Goal: Information Seeking & Learning: Learn about a topic

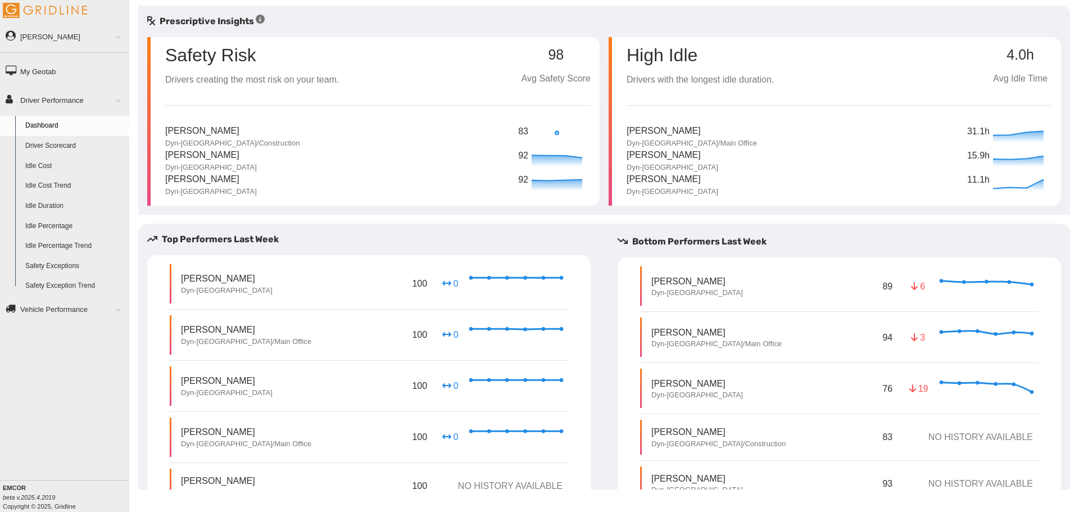
click at [51, 144] on link "Driver Scorecard" at bounding box center [74, 146] width 109 height 20
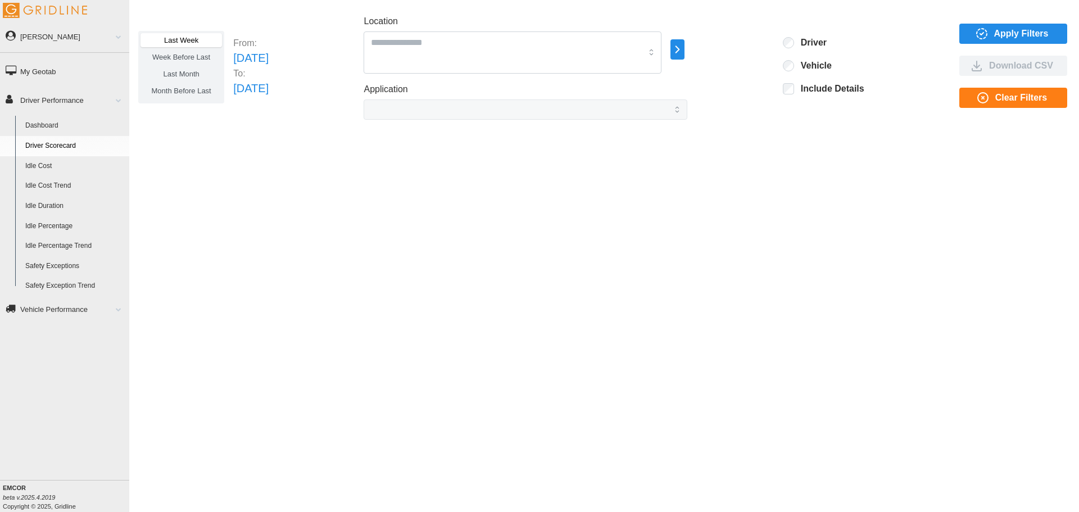
click at [192, 75] on span "Last Month" at bounding box center [181, 74] width 36 height 8
click at [984, 34] on icon "button" at bounding box center [981, 33] width 13 height 13
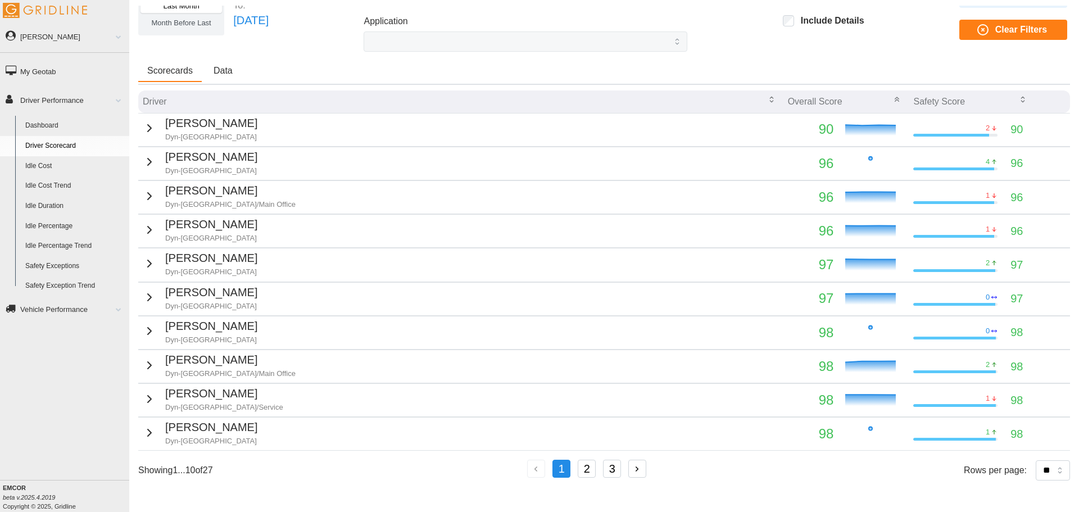
scroll to position [68, 0]
click at [591, 469] on button "2" at bounding box center [587, 469] width 18 height 18
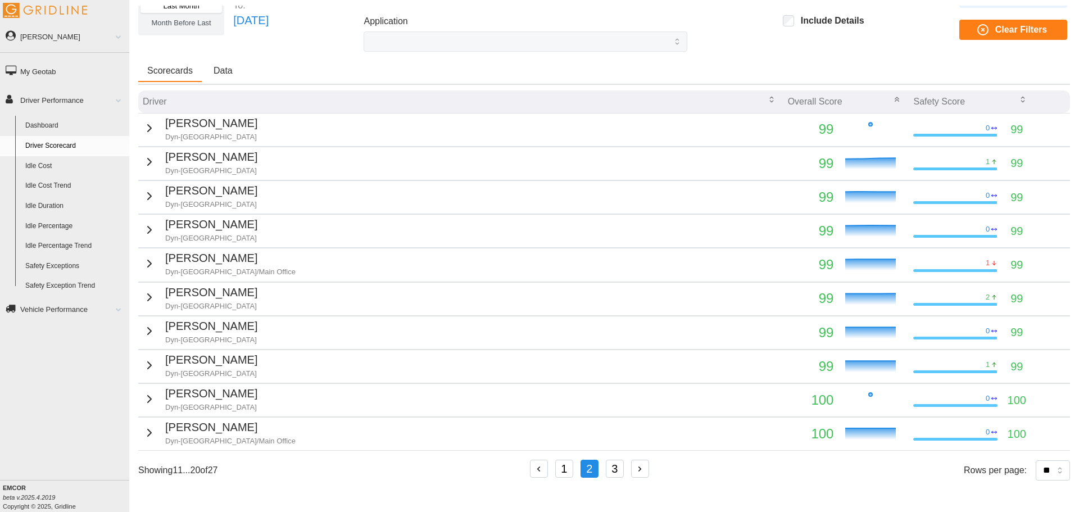
click at [619, 471] on button "3" at bounding box center [615, 469] width 18 height 18
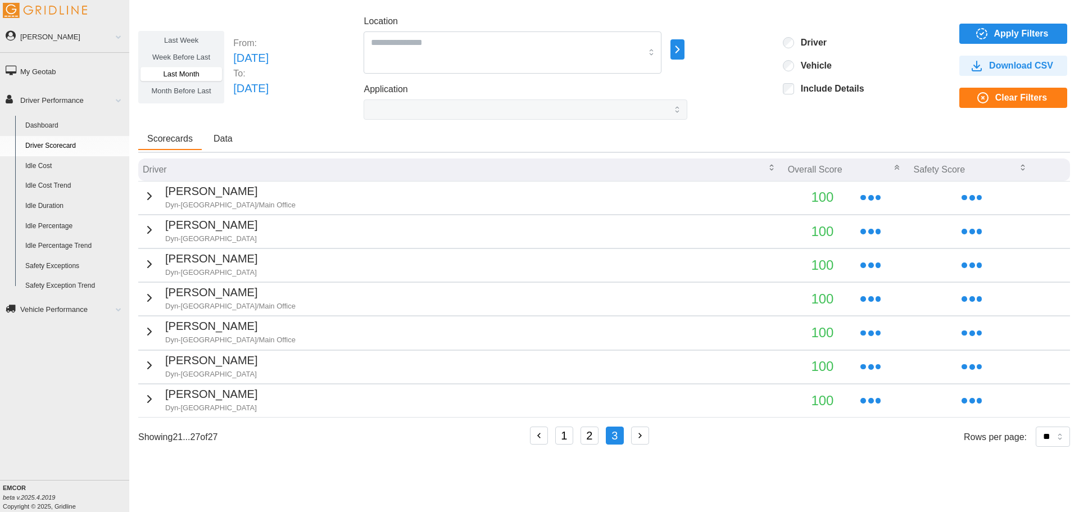
scroll to position [0, 0]
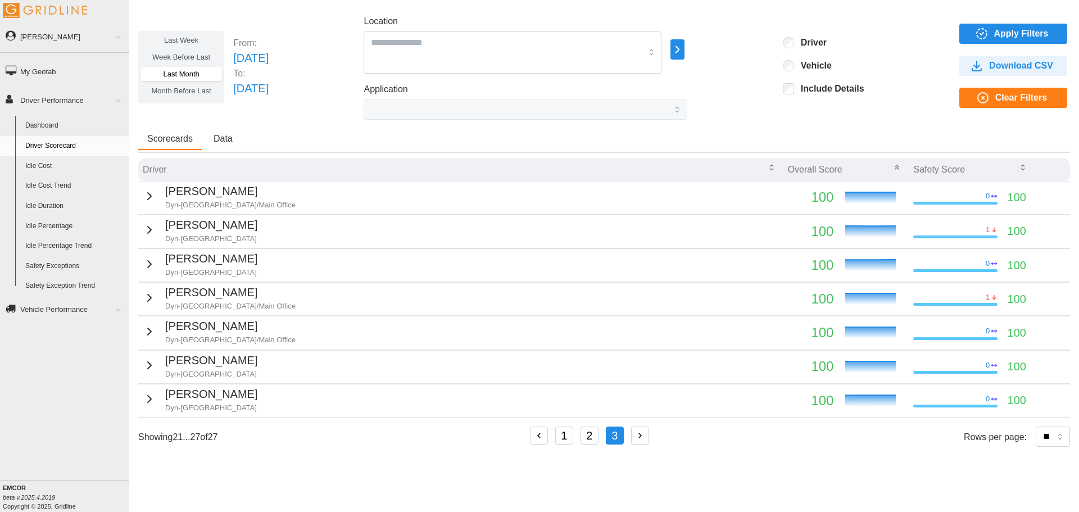
click at [570, 440] on button "1" at bounding box center [564, 436] width 18 height 18
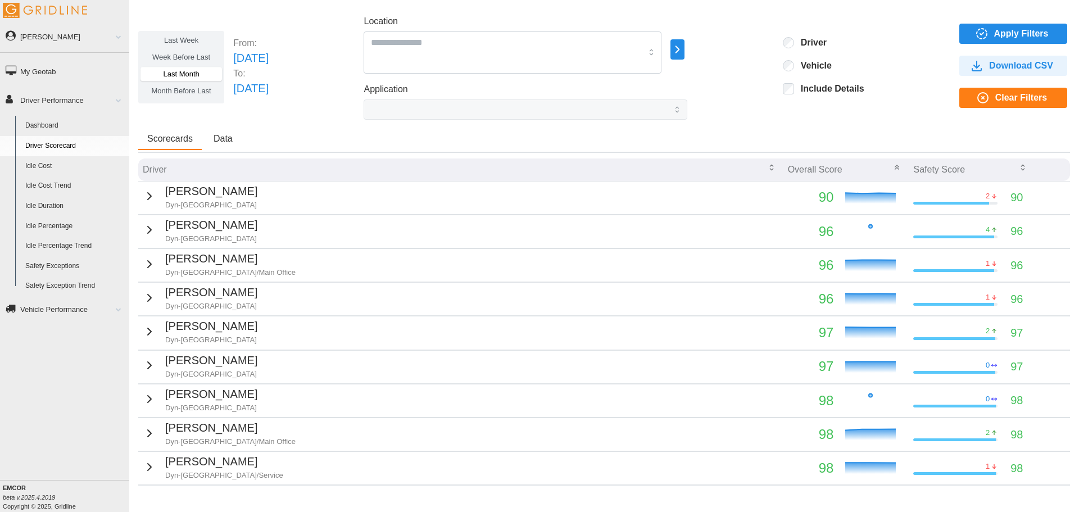
click at [69, 272] on link "Safety Exceptions" at bounding box center [74, 266] width 109 height 20
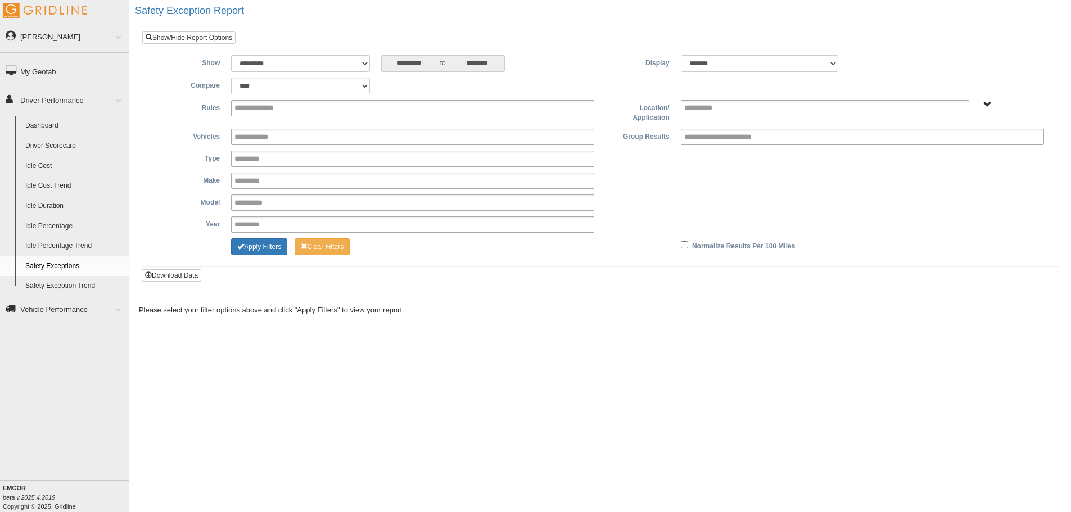
click at [66, 309] on link "Vehicle Performance" at bounding box center [64, 308] width 129 height 25
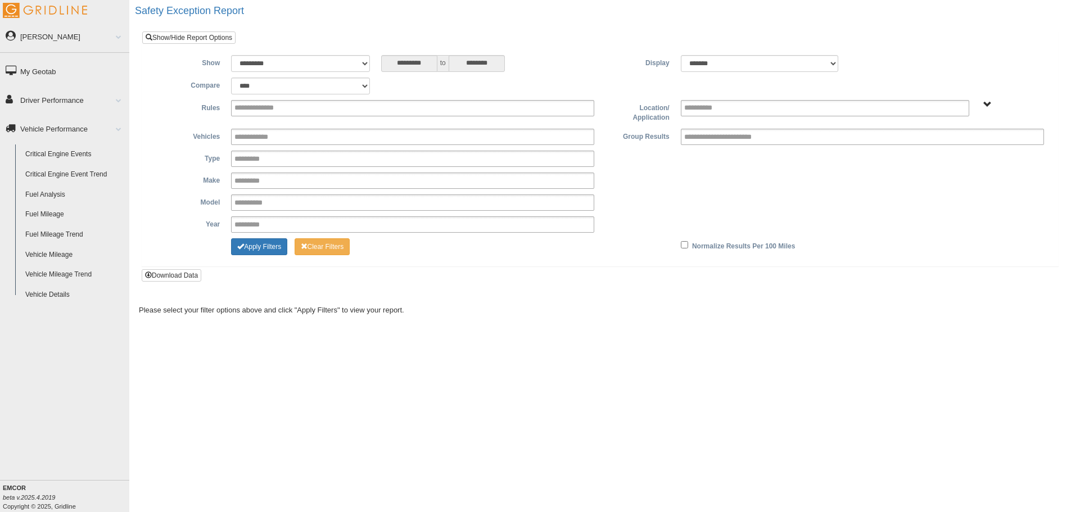
click at [69, 217] on link "Fuel Mileage" at bounding box center [74, 215] width 109 height 20
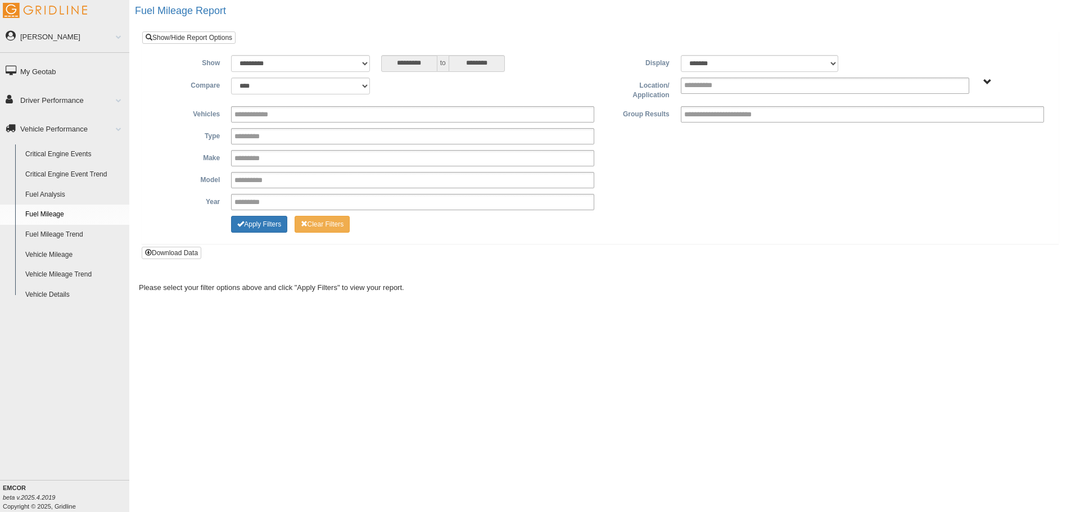
click at [60, 197] on link "Fuel Analysis" at bounding box center [74, 195] width 109 height 20
click at [361, 67] on select "**********" at bounding box center [300, 63] width 138 height 17
select select "**********"
click at [231, 55] on select "**********" at bounding box center [300, 63] width 138 height 17
type input "********"
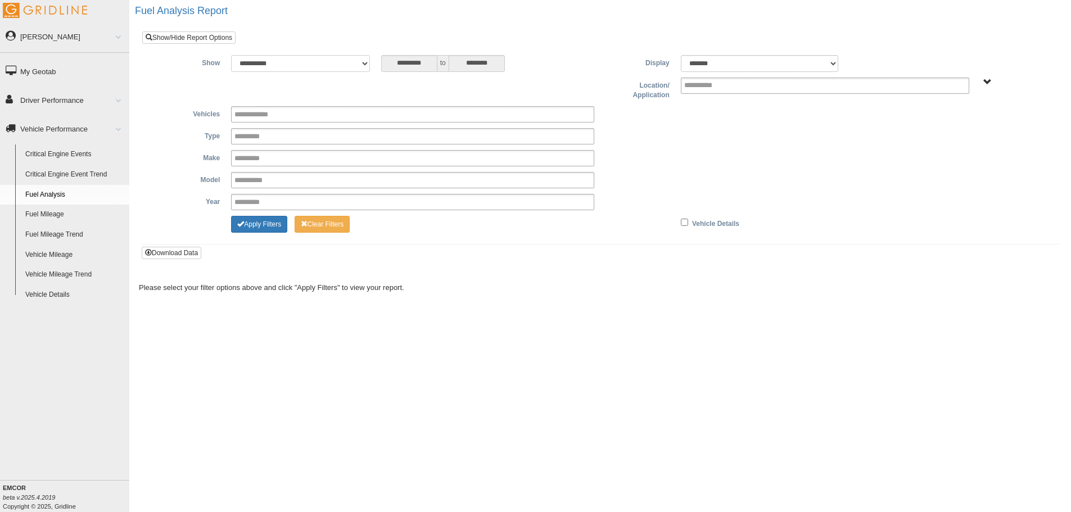
type input "*********"
click at [261, 220] on button "Apply Filters" at bounding box center [259, 224] width 56 height 17
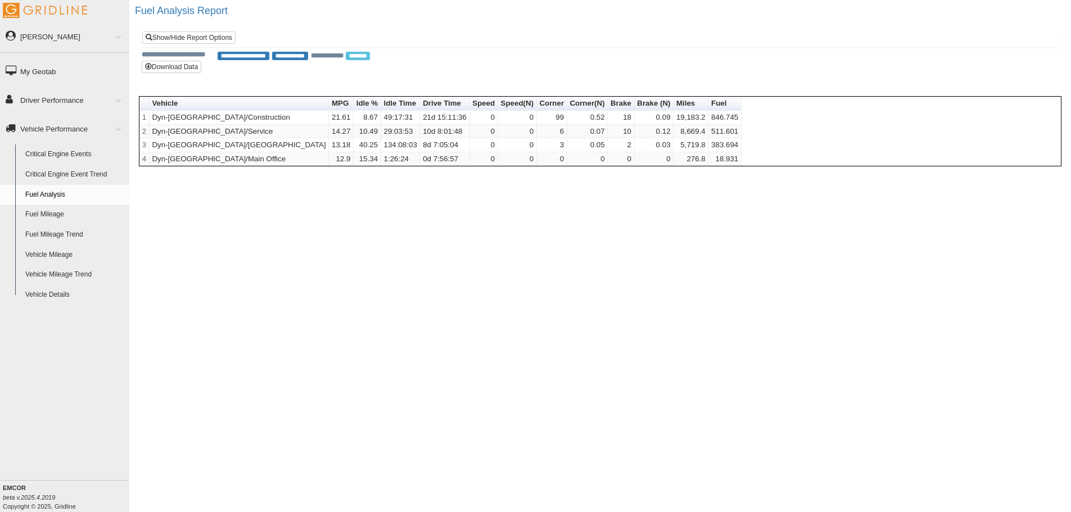
click at [70, 155] on link "Critical Engine Events" at bounding box center [74, 154] width 109 height 20
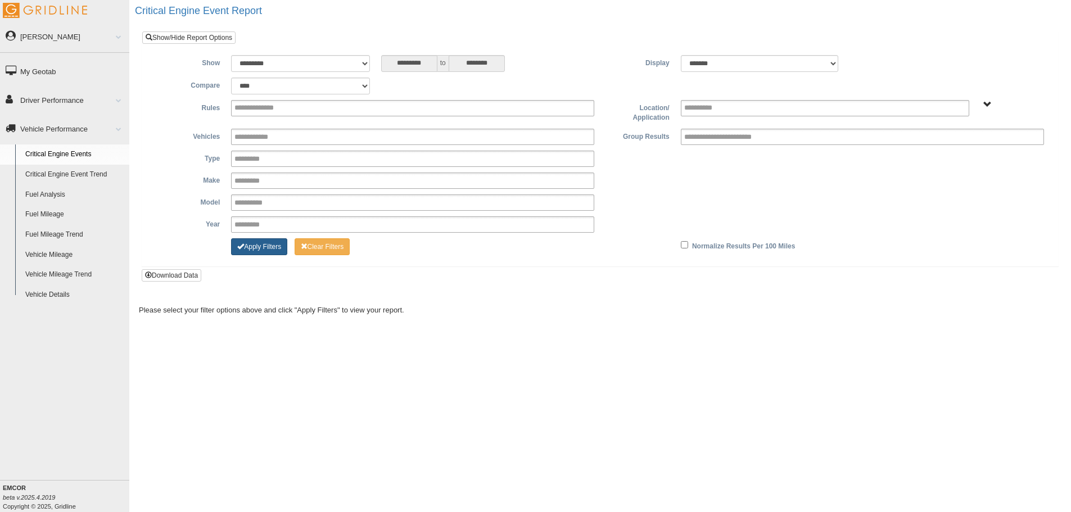
click at [274, 244] on button "Apply Filters" at bounding box center [259, 246] width 56 height 17
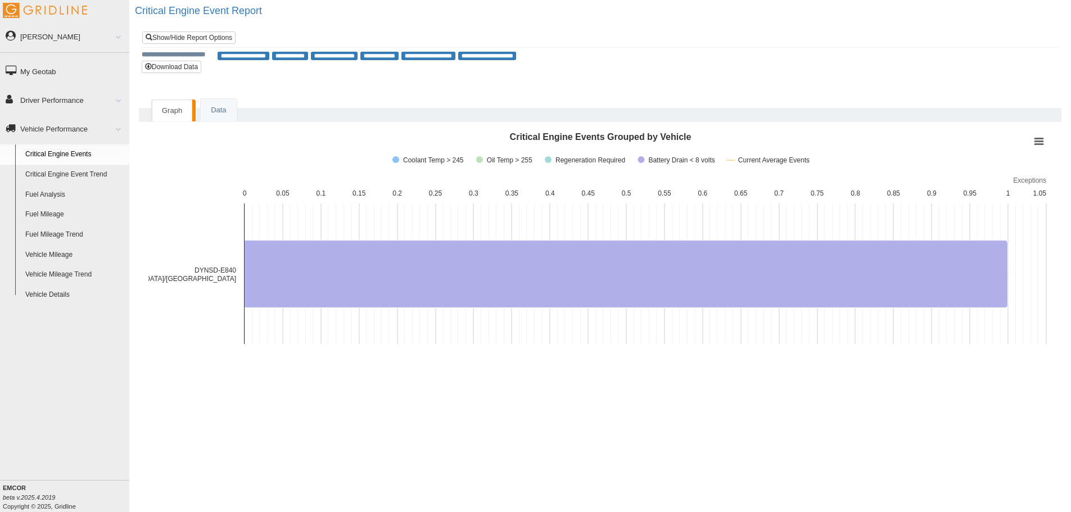
click at [57, 100] on link "Driver Performance" at bounding box center [64, 99] width 129 height 25
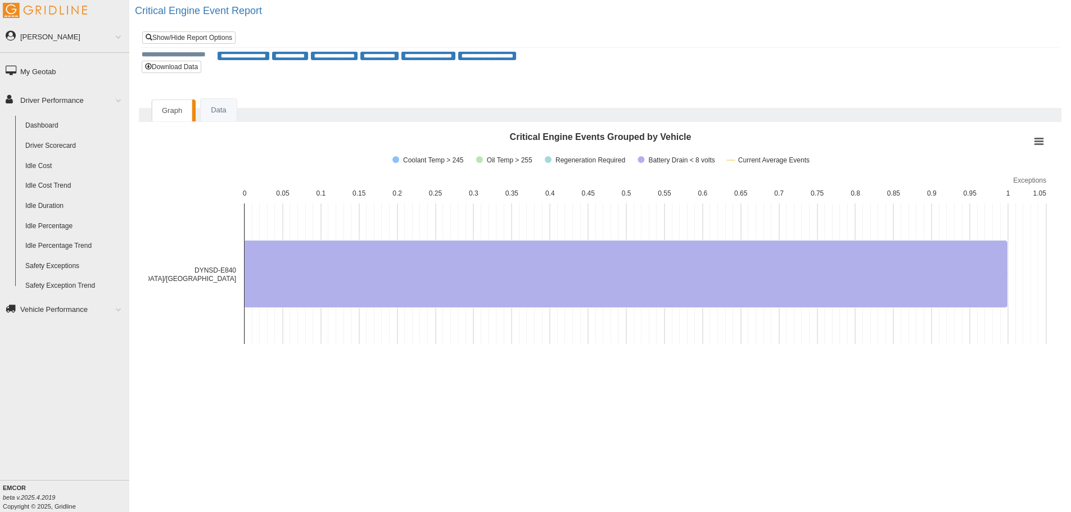
click at [44, 124] on link "Dashboard" at bounding box center [74, 126] width 109 height 20
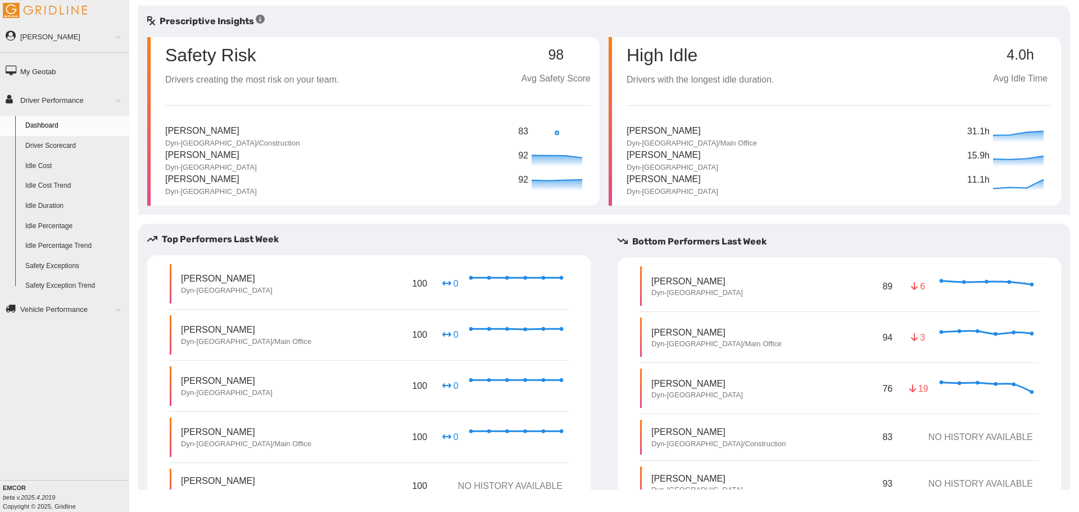
click at [470, 81] on div "Safety Risk Drivers creating the most risk on your team. 98 Avg Safety Score" at bounding box center [377, 62] width 425 height 50
click at [464, 72] on div "Safety Risk Drivers creating the most risk on your team. 98 Avg Safety Score" at bounding box center [377, 62] width 425 height 50
click at [60, 142] on link "Driver Scorecard" at bounding box center [74, 146] width 109 height 20
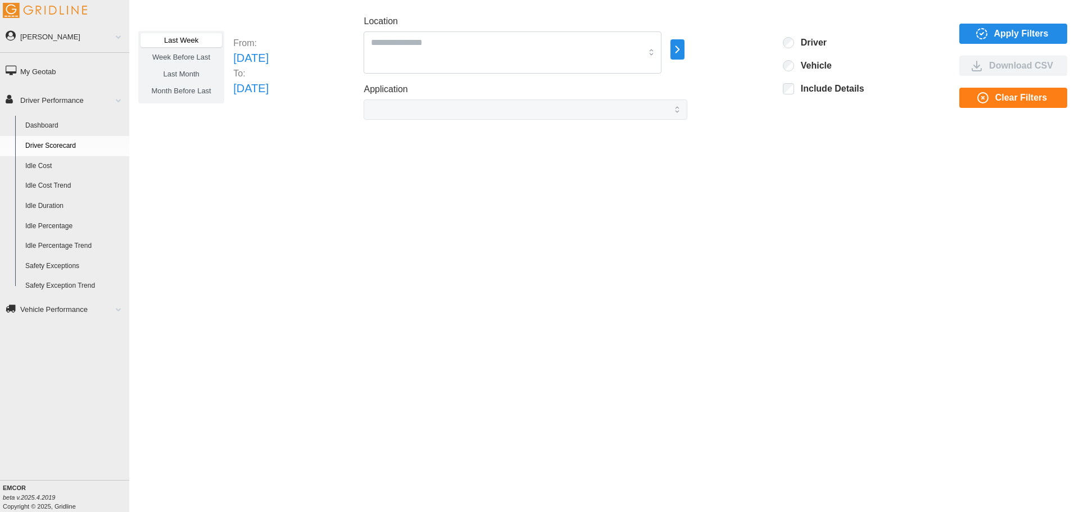
click at [182, 74] on span "Last Month" at bounding box center [181, 74] width 36 height 8
click at [1002, 33] on span "Apply Filters" at bounding box center [1021, 33] width 55 height 19
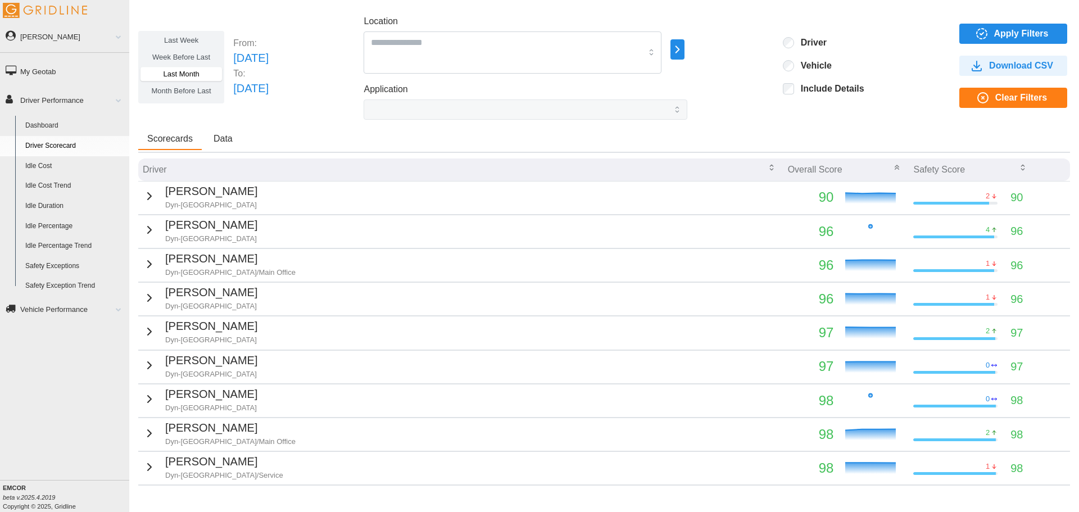
click at [56, 123] on link "Dashboard" at bounding box center [74, 126] width 109 height 20
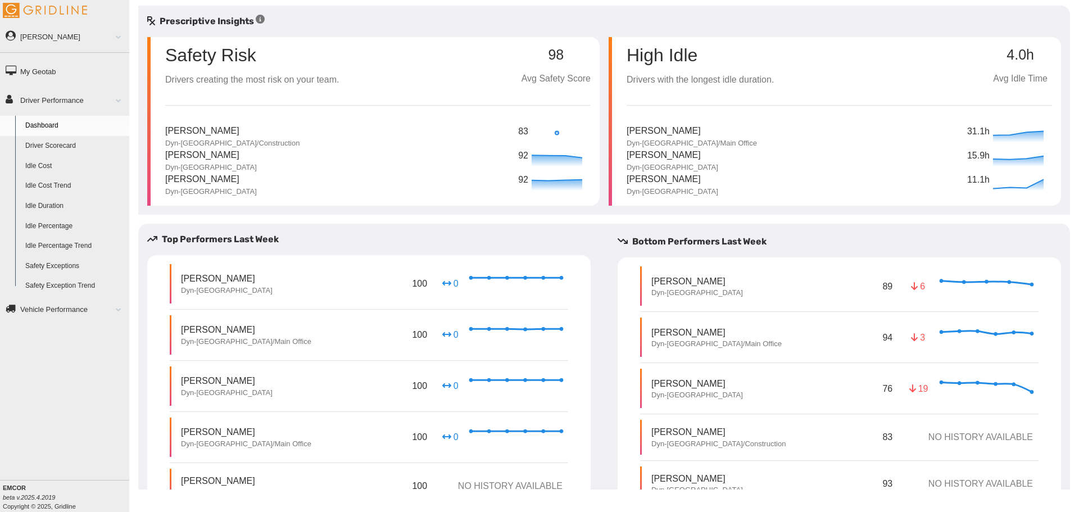
click at [66, 102] on link "Driver Performance" at bounding box center [64, 99] width 129 height 25
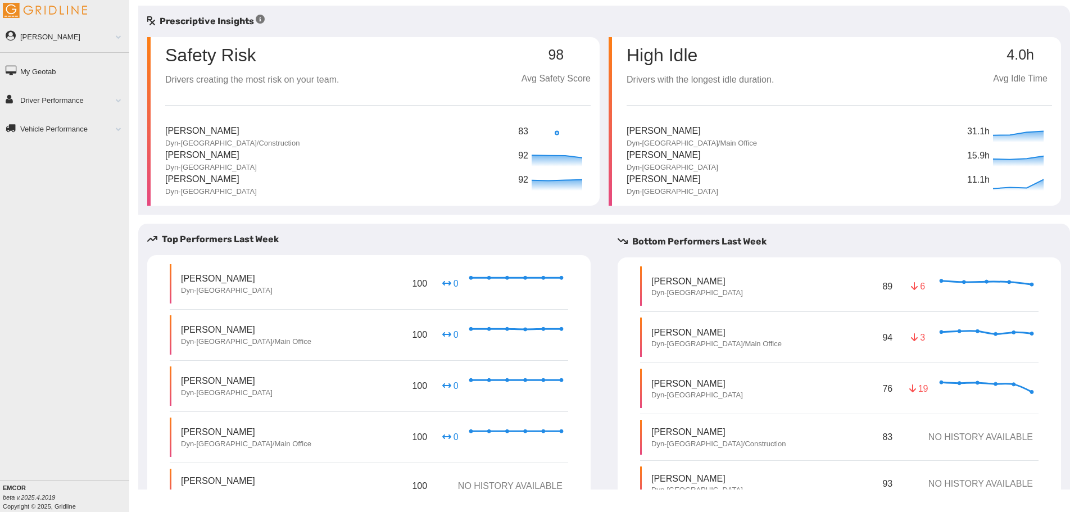
click at [78, 99] on link "Driver Performance" at bounding box center [64, 99] width 129 height 25
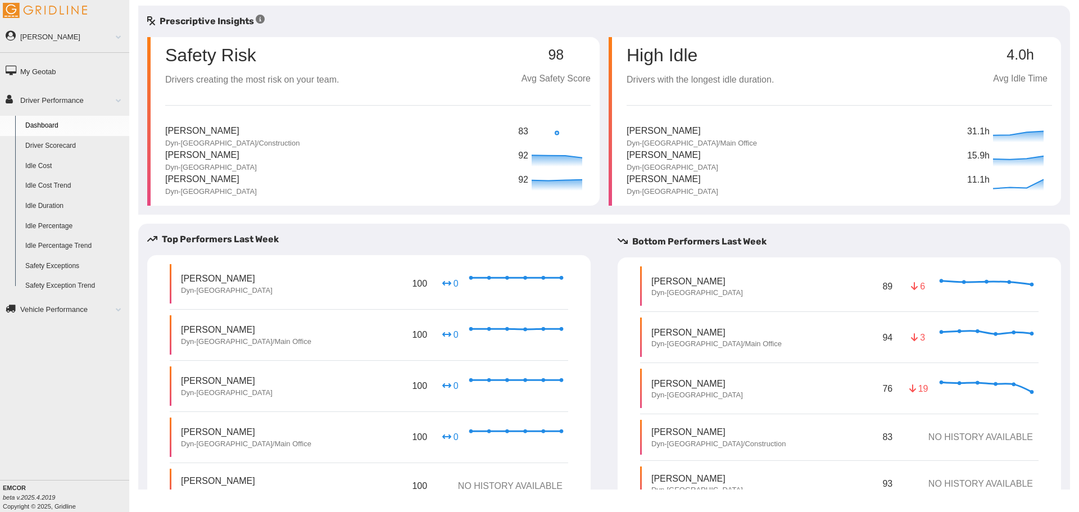
click at [82, 130] on link "Dashboard" at bounding box center [74, 126] width 109 height 20
click at [433, 99] on div "Safety Risk Drivers creating the most risk on your team. 98 Avg Safety Score [P…" at bounding box center [377, 117] width 425 height 160
click at [332, 64] on div "Safety Risk Drivers creating the most risk on your team." at bounding box center [252, 62] width 174 height 50
click at [428, 65] on div "Safety Risk Drivers creating the most risk on your team. 98 Avg Safety Score" at bounding box center [377, 62] width 425 height 50
click at [425, 142] on div "[PERSON_NAME] Dyn-[GEOGRAPHIC_DATA]/Construction 83" at bounding box center [377, 136] width 425 height 24
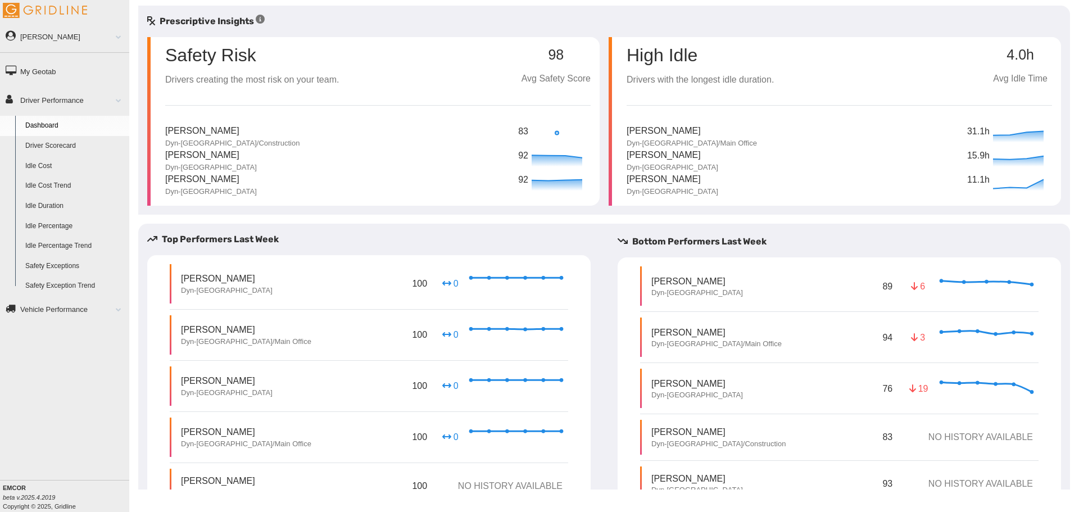
click at [405, 86] on div "Safety Risk Drivers creating the most risk on your team. 98 Avg Safety Score" at bounding box center [377, 62] width 425 height 50
click at [433, 166] on div "[PERSON_NAME] Dyn-[GEOGRAPHIC_DATA] 92" at bounding box center [377, 160] width 425 height 24
click at [378, 139] on div "[PERSON_NAME] Dyn-[GEOGRAPHIC_DATA]/Construction 83" at bounding box center [377, 136] width 425 height 24
click at [66, 101] on link "Driver Performance" at bounding box center [64, 99] width 129 height 25
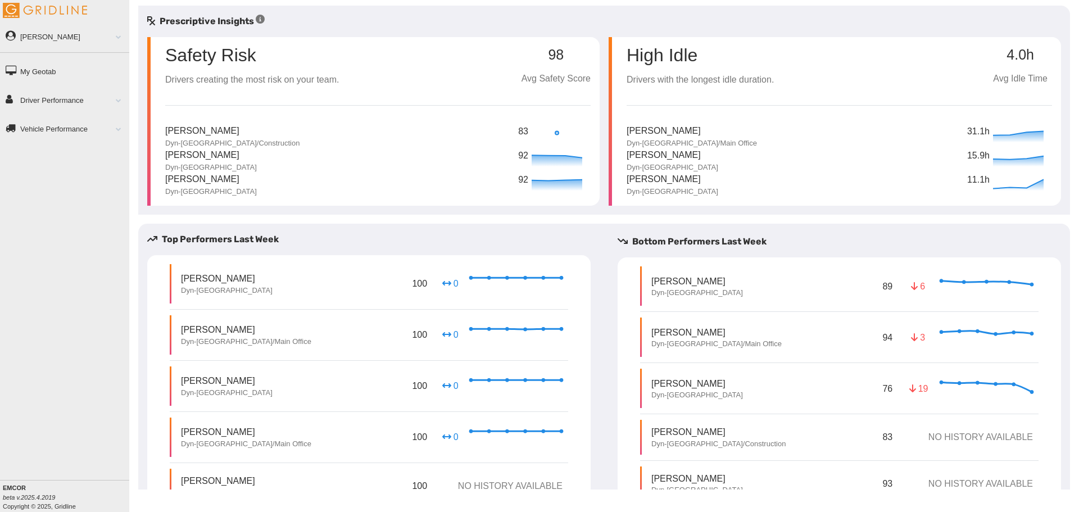
click at [79, 101] on link "Driver Performance" at bounding box center [64, 99] width 129 height 25
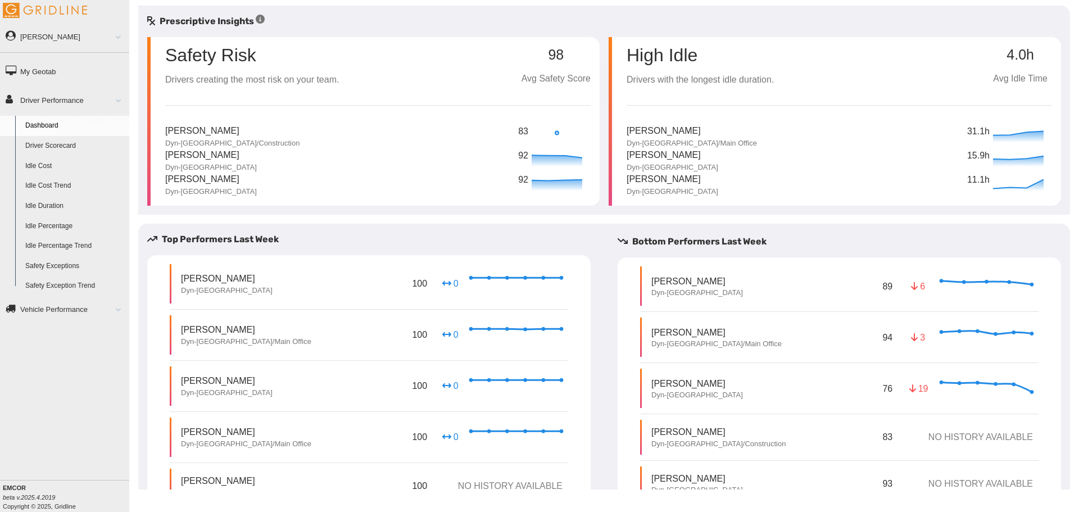
click at [318, 88] on div "Safety Risk Drivers creating the most risk on your team. 98 Avg Safety Score [P…" at bounding box center [377, 117] width 425 height 160
